Goal: Check status

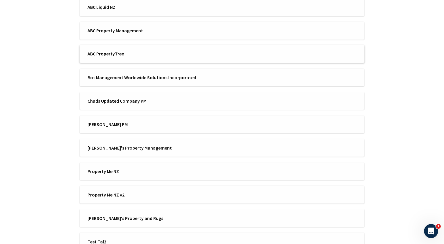
scroll to position [177, 0]
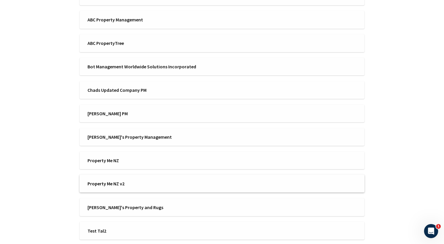
click at [122, 187] on span "Property Me NZ v2" at bounding box center [152, 183] width 131 height 6
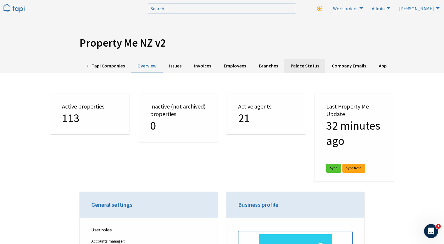
click at [299, 69] on link "Palace Status" at bounding box center [304, 66] width 41 height 14
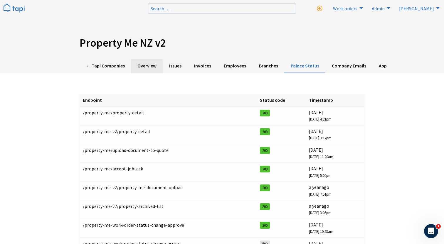
click at [149, 65] on link "Overview" at bounding box center [147, 66] width 32 height 14
